Goal: Navigation & Orientation: Understand site structure

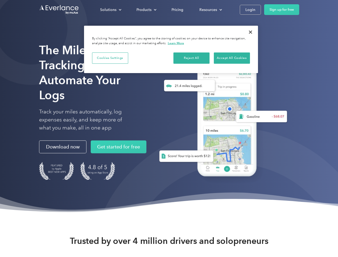
click at [110, 10] on div "Solutions" at bounding box center [108, 9] width 16 height 7
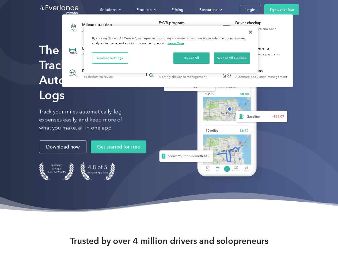
click at [146, 10] on div "Products" at bounding box center [143, 9] width 15 height 7
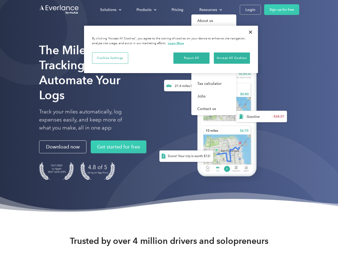
click at [210, 10] on div "Resources" at bounding box center [208, 9] width 18 height 7
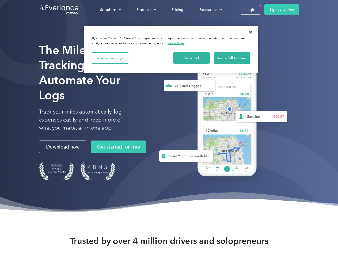
click at [110, 58] on button "Cookies Settings" at bounding box center [110, 57] width 36 height 11
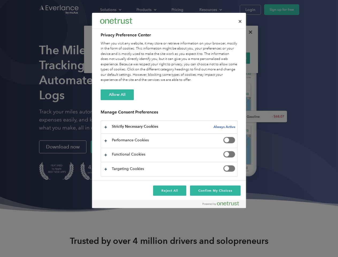
click at [191, 58] on div "When you visit any website, it may store or retrieve information on your browse…" at bounding box center [169, 62] width 137 height 42
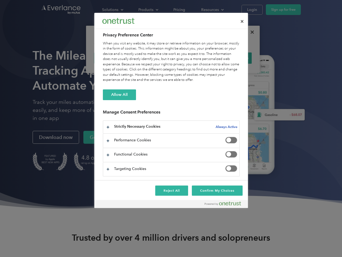
click at [232, 58] on div "When you visit any website, it may store or retrieve information on your browse…" at bounding box center [171, 62] width 137 height 42
click at [250, 32] on div at bounding box center [171, 128] width 342 height 257
